Goal: Task Accomplishment & Management: Use online tool/utility

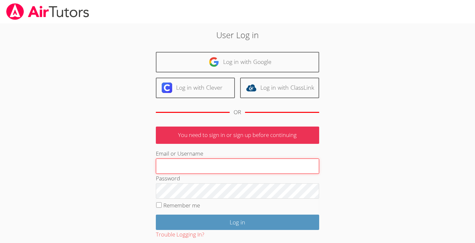
type input "[PERSON_NAME]"
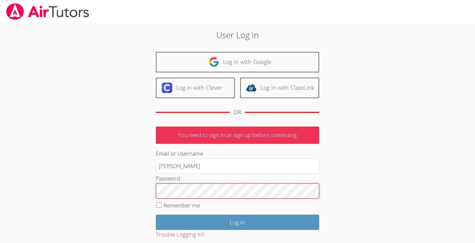
click at [237, 221] on input "Log in" at bounding box center [237, 222] width 163 height 15
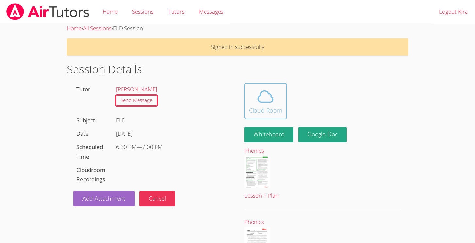
click at [266, 100] on icon at bounding box center [265, 97] width 18 height 18
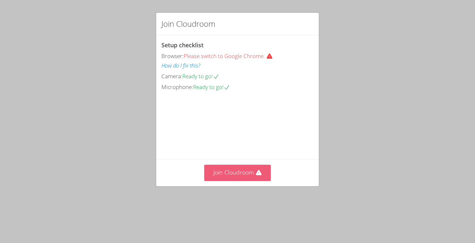
click at [247, 171] on button "Join Cloudroom" at bounding box center [237, 173] width 67 height 16
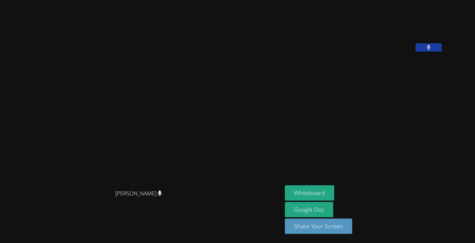
click at [416, 52] on button at bounding box center [429, 47] width 26 height 8
click at [425, 50] on icon at bounding box center [428, 48] width 7 height 6
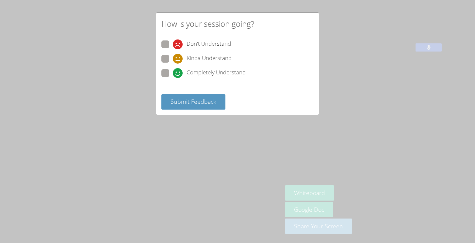
click at [173, 78] on span at bounding box center [173, 78] width 0 height 0
click at [173, 72] on input "Completely Understand" at bounding box center [176, 72] width 6 height 6
radio input "true"
click at [184, 101] on span "Submit Feedback" at bounding box center [194, 102] width 46 height 8
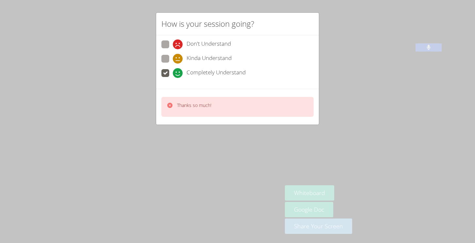
click at [110, 74] on div "How is your session going? Don't Understand Kinda Understand Completely Underst…" at bounding box center [237, 121] width 475 height 243
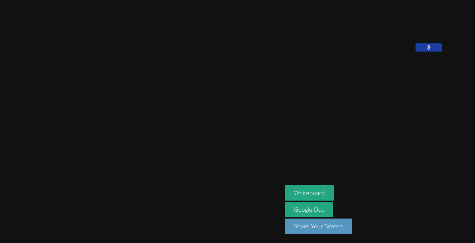
click at [190, 112] on video at bounding box center [141, 109] width 98 height 156
